Goal: Use online tool/utility: Use online tool/utility

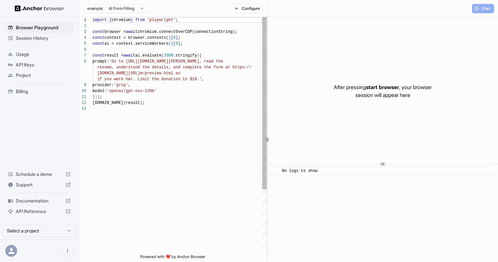
scroll to position [41, 0]
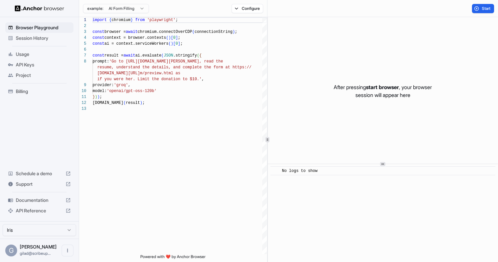
click at [125, 11] on html "Browser Playground Session History Usage API Keys Project Billing Schedule a de…" at bounding box center [249, 131] width 498 height 262
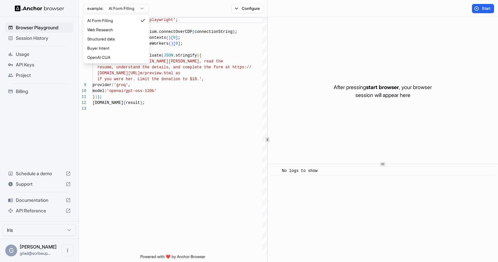
type textarea "**********"
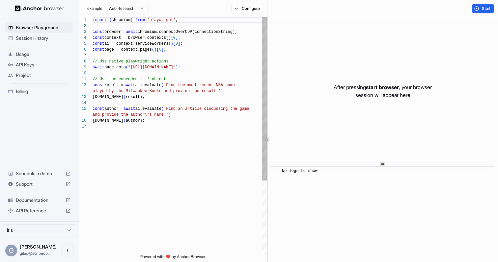
scroll to position [47, 0]
drag, startPoint x: 204, startPoint y: 70, endPoint x: 133, endPoint y: 67, distance: 71.5
click at [133, 67] on div "import { chromium } from 'playwright' ; const browser = await chromium.connectO…" at bounding box center [179, 189] width 174 height 344
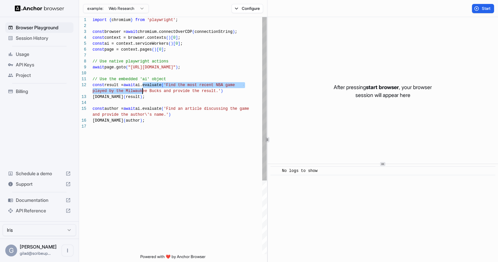
scroll to position [6, 0]
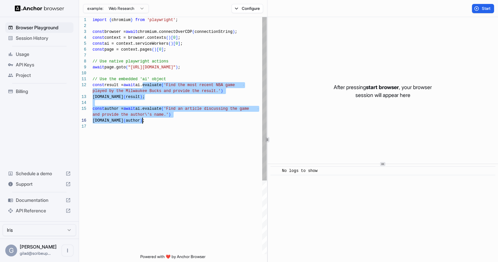
drag, startPoint x: 142, startPoint y: 86, endPoint x: 152, endPoint y: 119, distance: 34.1
click at [152, 119] on div "import { chromium } from 'playwright' ; const browser = await chromium.connectO…" at bounding box center [179, 189] width 174 height 344
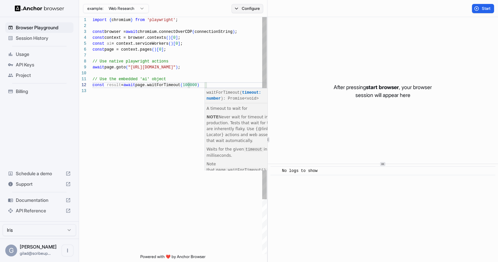
type textarea "**********"
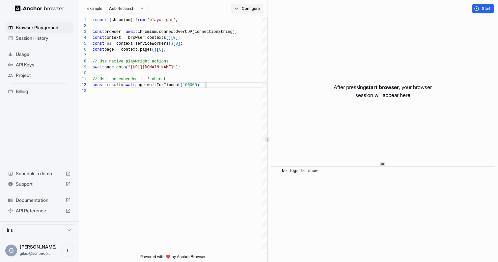
click at [249, 12] on button "Configure" at bounding box center [247, 8] width 32 height 9
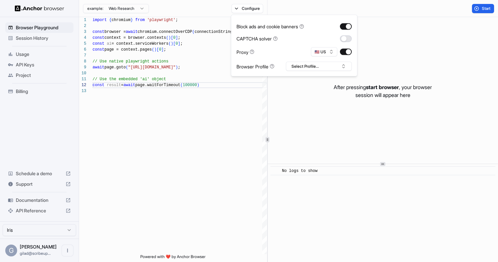
click at [343, 37] on button "button" at bounding box center [346, 38] width 12 height 7
click at [474, 7] on button "Start" at bounding box center [483, 8] width 22 height 9
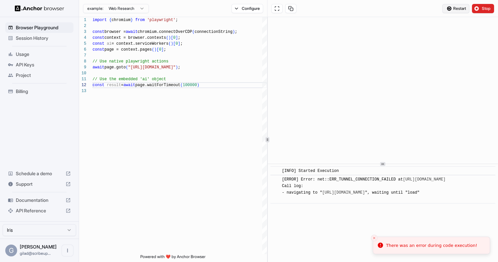
click at [459, 8] on span "Restart" at bounding box center [459, 8] width 13 height 5
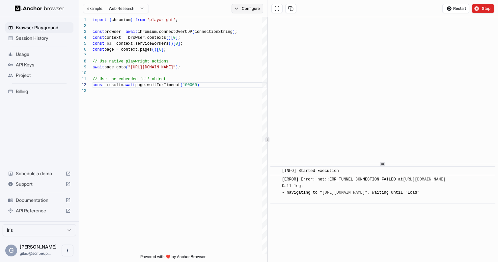
click at [250, 9] on button "Configure" at bounding box center [247, 8] width 32 height 9
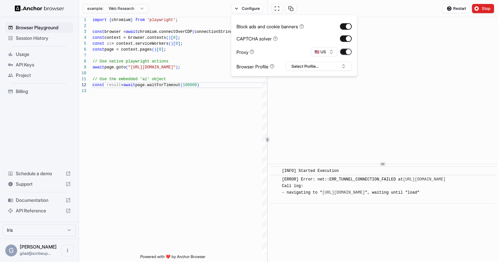
click at [350, 53] on button "button" at bounding box center [346, 52] width 12 height 7
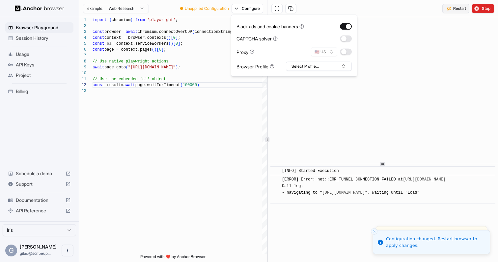
click at [459, 7] on span "Restart" at bounding box center [459, 8] width 13 height 5
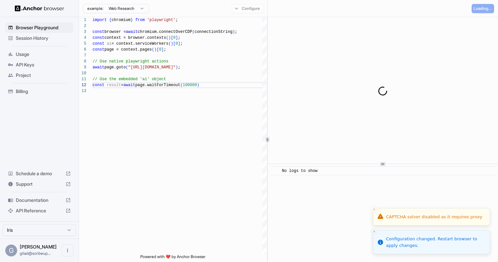
click at [376, 232] on icon "Close toast" at bounding box center [374, 232] width 4 height 4
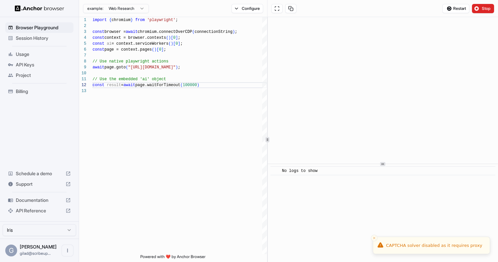
click at [375, 235] on div "​ No logs to show" at bounding box center [383, 213] width 230 height 98
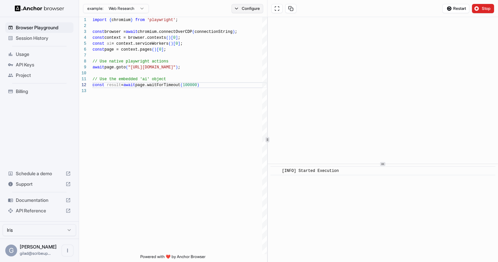
click at [252, 6] on button "Configure" at bounding box center [247, 8] width 32 height 9
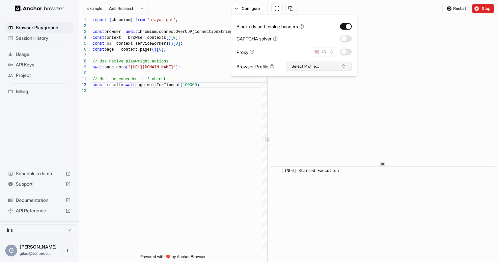
click at [340, 64] on button "Select Profile..." at bounding box center [319, 66] width 66 height 9
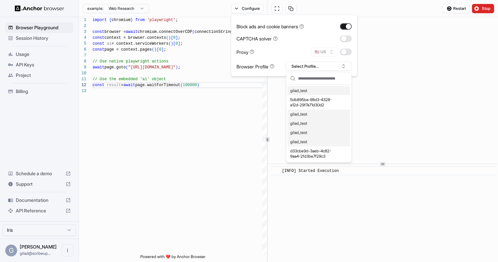
click at [343, 25] on button "button" at bounding box center [346, 26] width 12 height 7
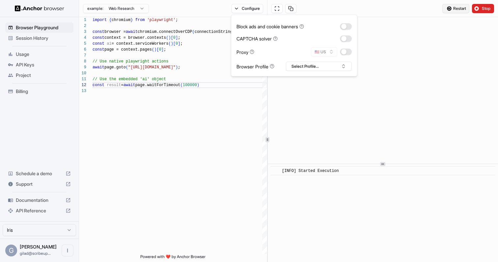
click at [458, 8] on span "Restart" at bounding box center [459, 8] width 13 height 5
